Goal: Find specific page/section: Find specific page/section

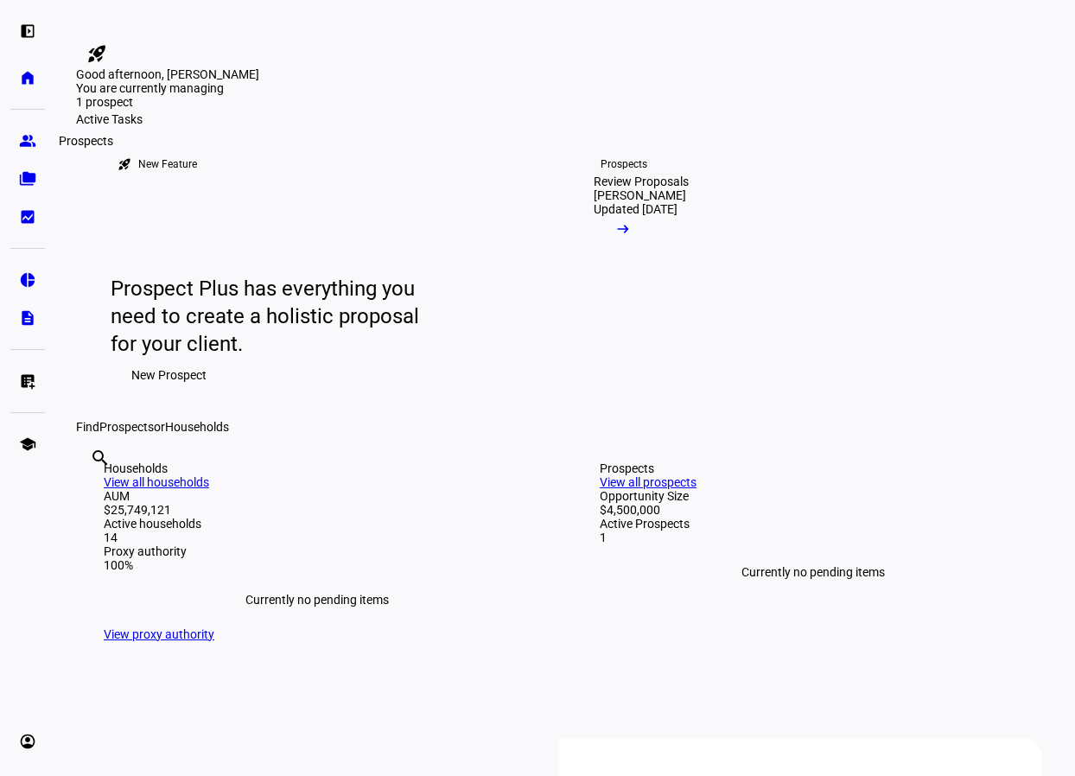
click at [29, 151] on link "group Prospects" at bounding box center [27, 141] width 35 height 35
